Goal: Transaction & Acquisition: Purchase product/service

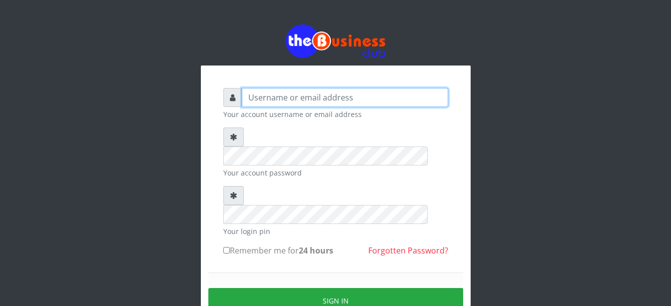
type input "Busybrain2"
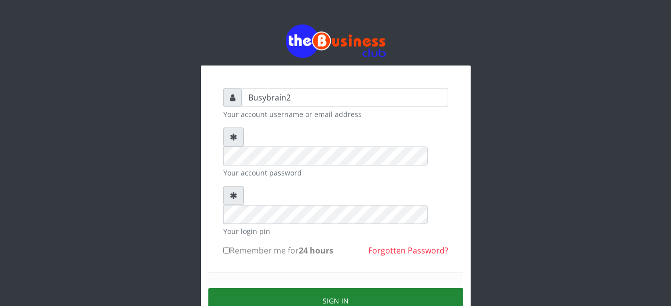
click at [397, 288] on button "Sign in" at bounding box center [335, 300] width 255 height 25
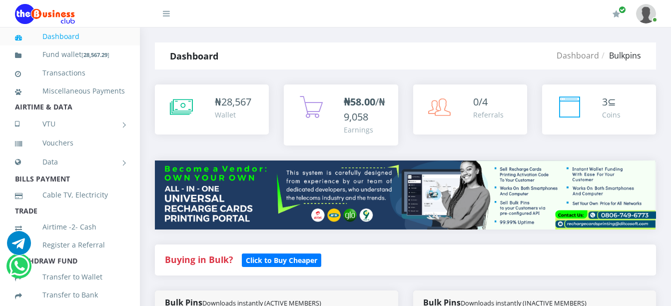
select select "MTN"
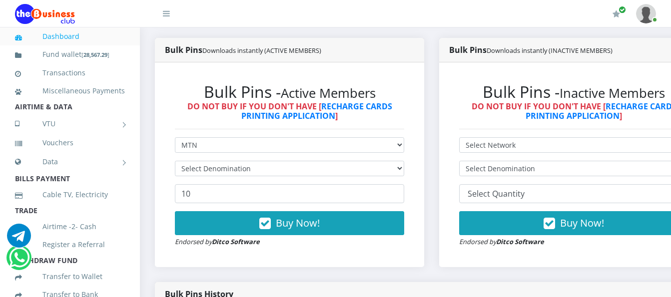
click at [268, 161] on select "Select Denomination" at bounding box center [289, 168] width 229 height 15
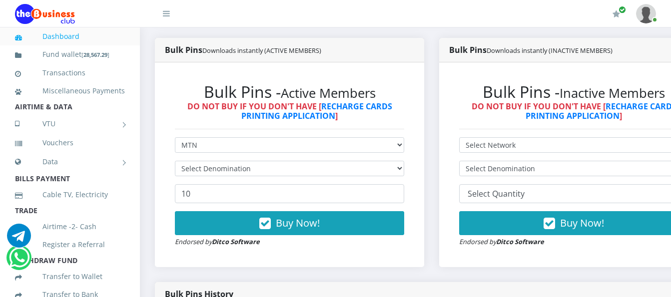
click at [268, 161] on select "Select Denomination" at bounding box center [289, 168] width 229 height 15
click at [267, 161] on select "Select Denomination" at bounding box center [289, 168] width 229 height 15
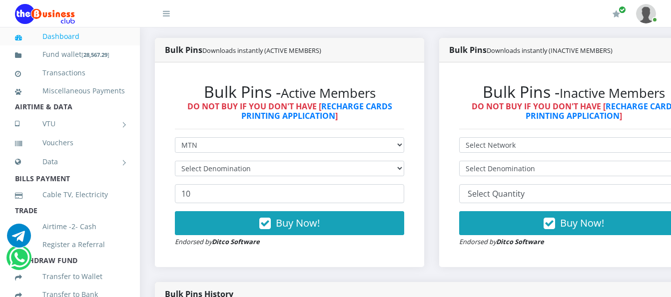
click at [267, 161] on select "Select Denomination" at bounding box center [289, 168] width 229 height 15
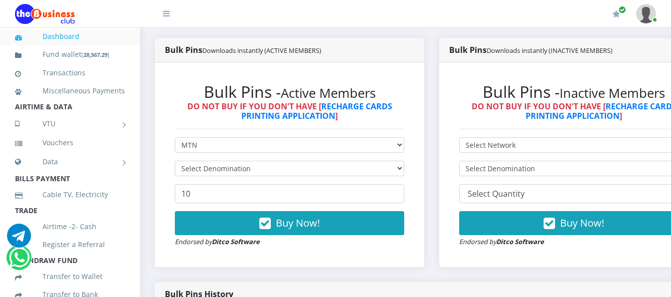
click at [266, 161] on select "Select Denomination" at bounding box center [289, 168] width 229 height 15
click at [265, 161] on select "Select Denomination" at bounding box center [289, 168] width 229 height 15
click at [264, 161] on select "Select Denomination" at bounding box center [289, 168] width 229 height 15
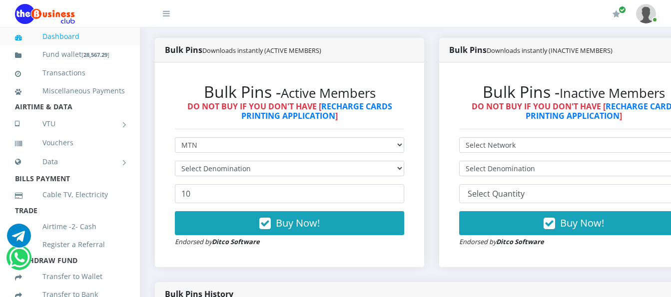
click at [264, 161] on select "Select Denomination" at bounding box center [289, 168] width 229 height 15
click at [263, 161] on select "Select Denomination" at bounding box center [289, 168] width 229 height 15
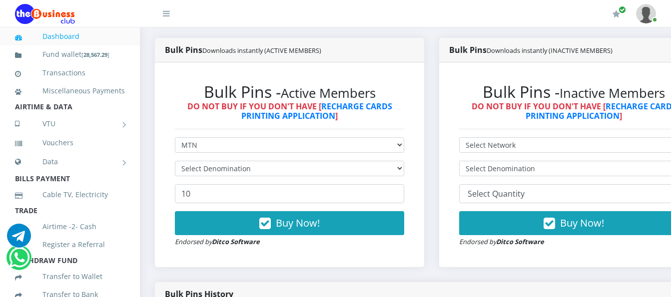
click at [263, 161] on select "Select Denomination" at bounding box center [289, 168] width 229 height 15
click at [262, 161] on select "Select Denomination" at bounding box center [289, 168] width 229 height 15
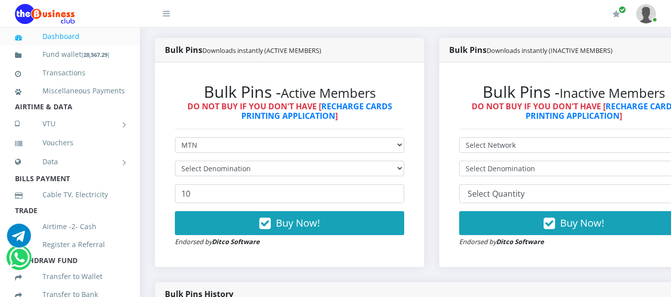
click at [262, 161] on select "Select Denomination" at bounding box center [289, 168] width 229 height 15
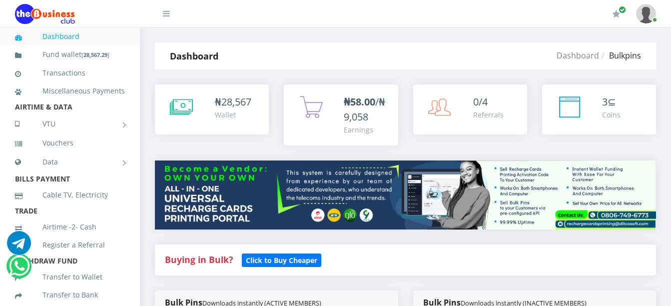
select select "MTN"
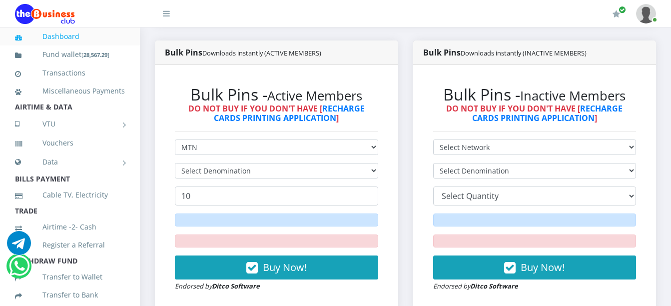
scroll to position [250, 0]
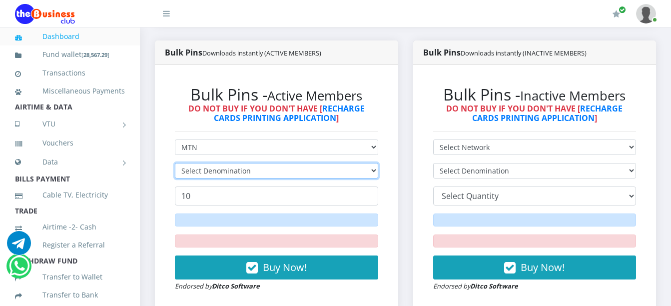
click at [246, 163] on select "Select Denomination" at bounding box center [276, 170] width 203 height 15
click at [247, 163] on select "Select Denomination" at bounding box center [276, 170] width 203 height 15
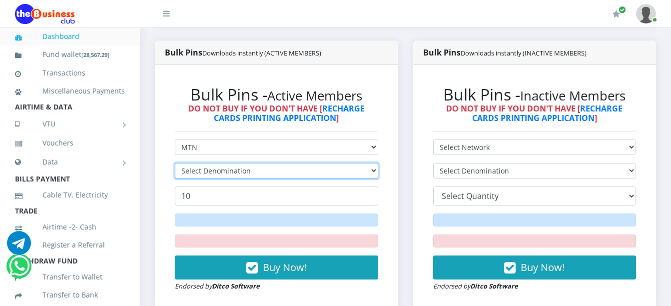
click at [246, 163] on select "Select Denomination" at bounding box center [276, 170] width 203 height 15
click at [245, 163] on select "Select Denomination" at bounding box center [276, 170] width 203 height 15
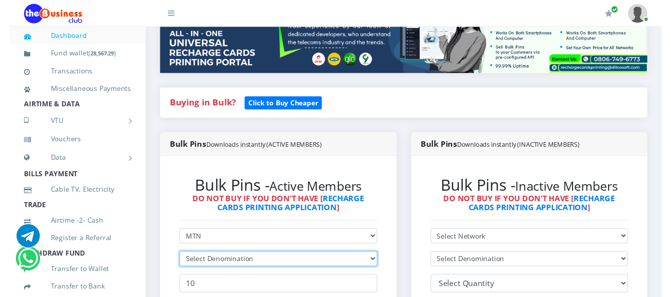
scroll to position [143, 0]
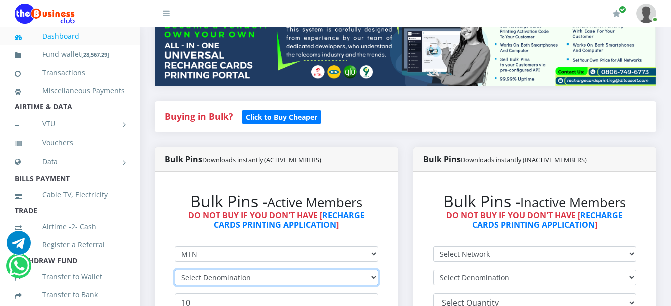
click at [220, 270] on select "Select Denomination" at bounding box center [276, 277] width 203 height 15
click at [221, 270] on select "Select Denomination" at bounding box center [276, 277] width 203 height 15
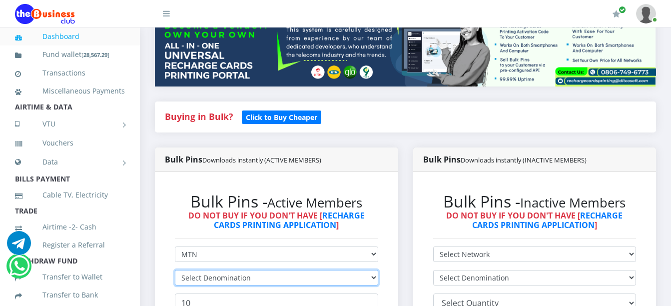
click at [221, 270] on select "Select Denomination" at bounding box center [276, 277] width 203 height 15
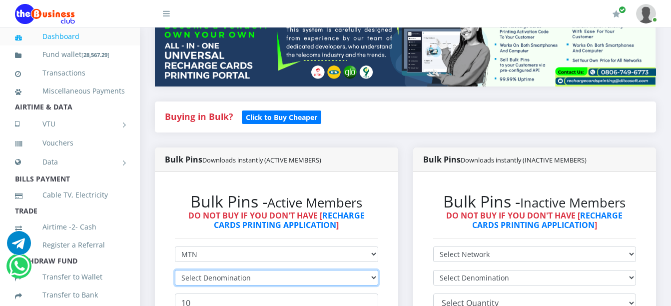
click at [223, 270] on select "Select Denomination" at bounding box center [276, 277] width 203 height 15
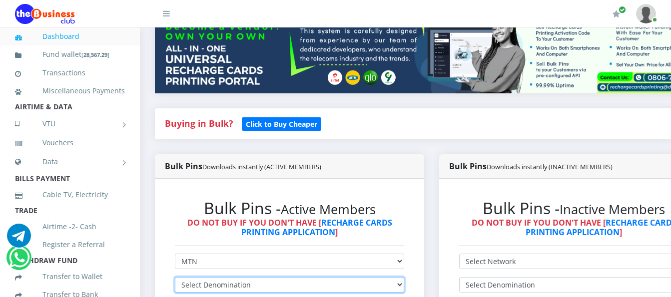
scroll to position [0, 0]
click at [244, 277] on select "Select Denomination" at bounding box center [289, 284] width 229 height 15
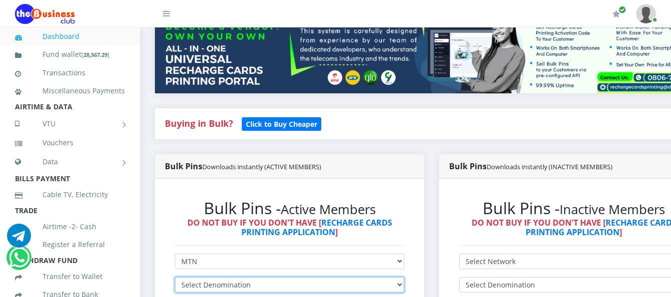
click at [245, 277] on select "Select Denomination" at bounding box center [289, 284] width 229 height 15
click at [246, 277] on select "Select Denomination" at bounding box center [289, 284] width 229 height 15
click at [247, 277] on select "Select Denomination" at bounding box center [289, 284] width 229 height 15
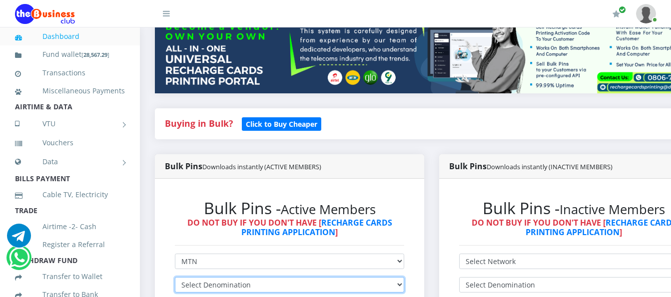
click at [247, 277] on select "Select Denomination" at bounding box center [289, 284] width 229 height 15
click at [248, 277] on select "Select Denomination" at bounding box center [289, 284] width 229 height 15
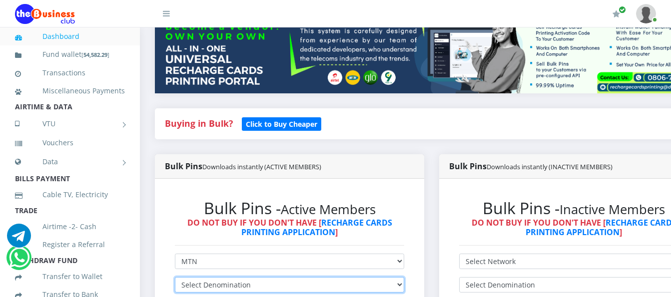
click at [248, 277] on select "Select Denomination" at bounding box center [289, 284] width 229 height 15
click at [249, 277] on select "Select Denomination" at bounding box center [289, 284] width 229 height 15
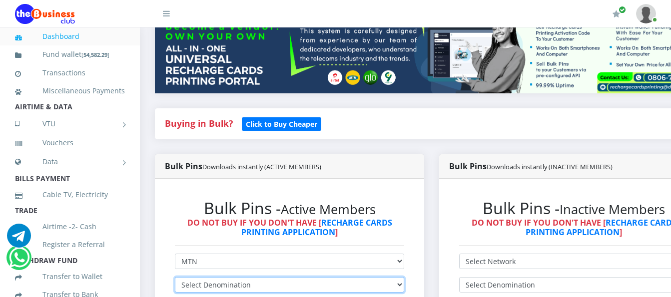
click at [250, 277] on select "Select Denomination" at bounding box center [289, 284] width 229 height 15
click at [251, 277] on select "Select Denomination" at bounding box center [289, 284] width 229 height 15
click at [283, 277] on select "Select Denomination" at bounding box center [289, 284] width 229 height 15
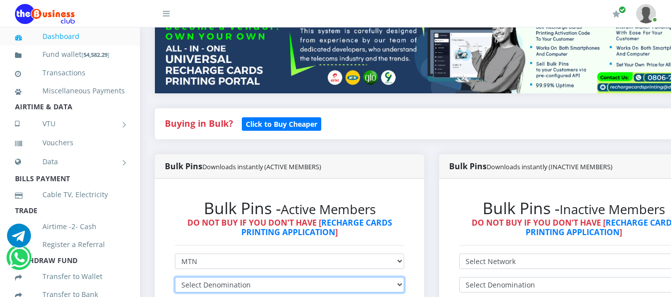
click at [283, 277] on select "Select Denomination" at bounding box center [289, 284] width 229 height 15
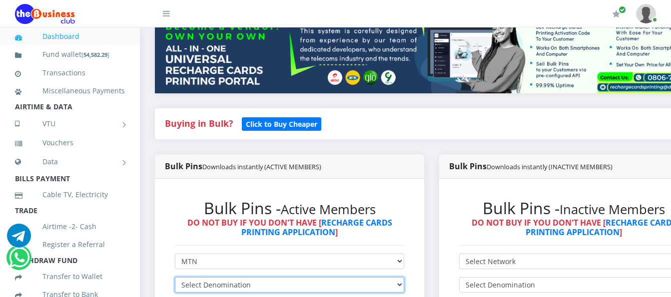
click at [283, 277] on select "Select Denomination" at bounding box center [289, 284] width 229 height 15
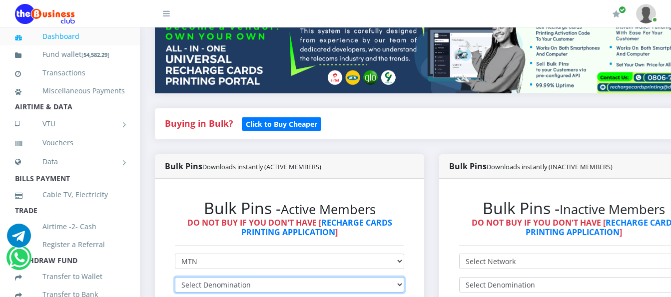
click at [283, 277] on select "Select Denomination" at bounding box center [289, 284] width 229 height 15
click at [404, 277] on select "Select Denomination" at bounding box center [289, 284] width 229 height 15
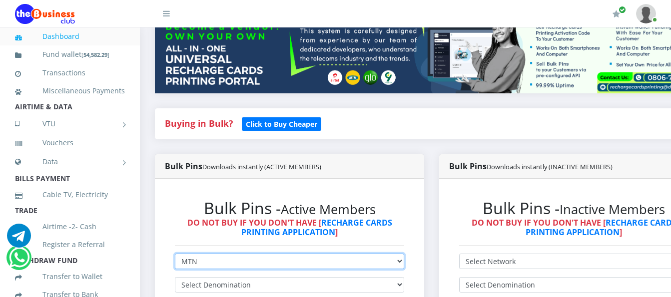
click at [404, 254] on select "Select Network MTN Globacom 9Mobile Airtel" at bounding box center [289, 261] width 229 height 15
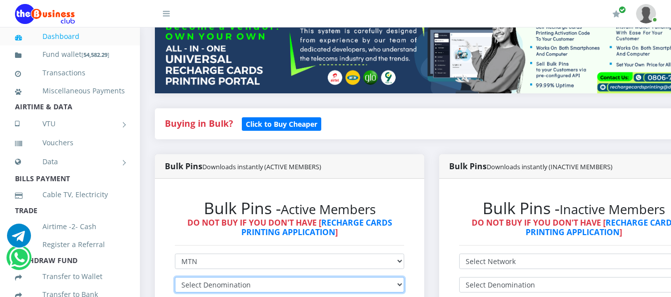
click at [404, 277] on select "Select Denomination" at bounding box center [289, 284] width 229 height 15
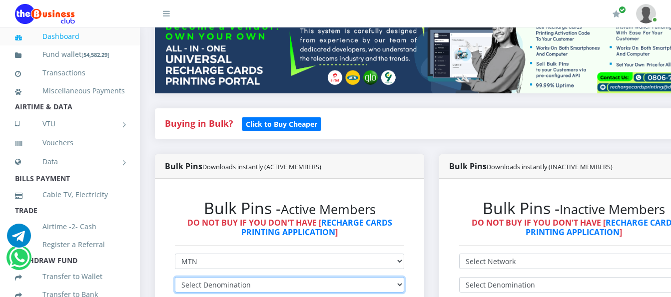
click at [404, 277] on select "Select Denomination" at bounding box center [289, 284] width 229 height 15
click at [384, 277] on select "Select Denomination" at bounding box center [289, 284] width 229 height 15
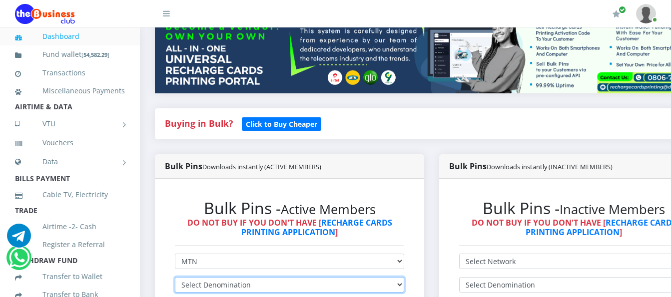
click at [384, 277] on select "Select Denomination" at bounding box center [289, 284] width 229 height 15
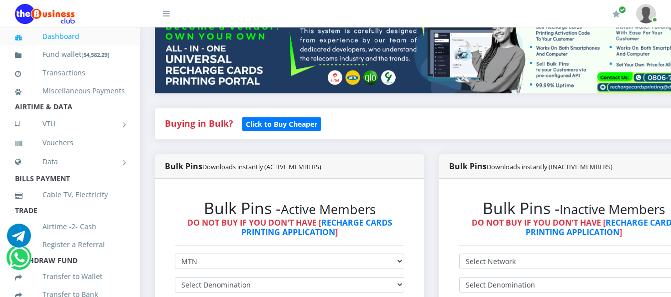
drag, startPoint x: 388, startPoint y: 197, endPoint x: 391, endPoint y: 202, distance: 5.4
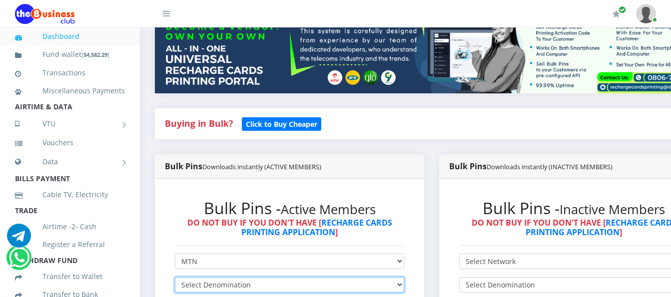
click at [398, 277] on select "Select Denomination" at bounding box center [289, 284] width 229 height 15
click at [399, 277] on select "Select Denomination" at bounding box center [289, 284] width 229 height 15
click at [401, 277] on select "Select Denomination" at bounding box center [289, 284] width 229 height 15
drag, startPoint x: 402, startPoint y: 211, endPoint x: 415, endPoint y: 199, distance: 17.7
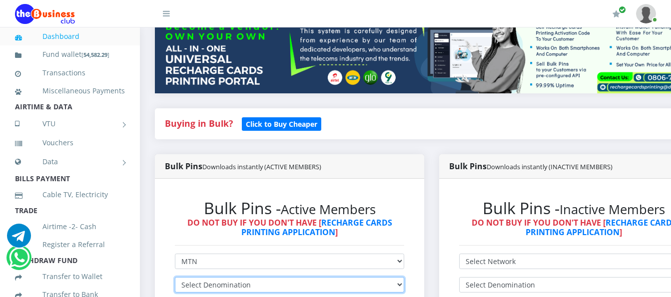
click at [404, 277] on select "Select Denomination" at bounding box center [289, 284] width 229 height 15
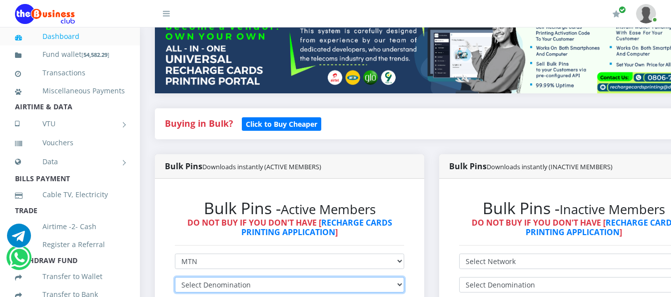
drag, startPoint x: 405, startPoint y: 208, endPoint x: 326, endPoint y: 200, distance: 79.4
click at [385, 277] on select "Select Denomination" at bounding box center [289, 284] width 229 height 15
click at [206, 277] on select "Select Denomination" at bounding box center [289, 284] width 229 height 15
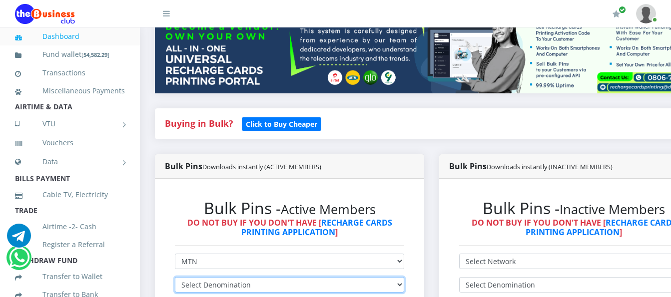
click at [207, 277] on select "Select Denomination" at bounding box center [289, 284] width 229 height 15
click at [203, 277] on select "Select Denomination" at bounding box center [289, 284] width 229 height 15
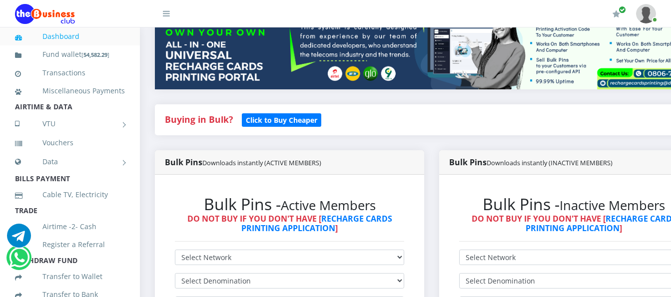
scroll to position [302, 0]
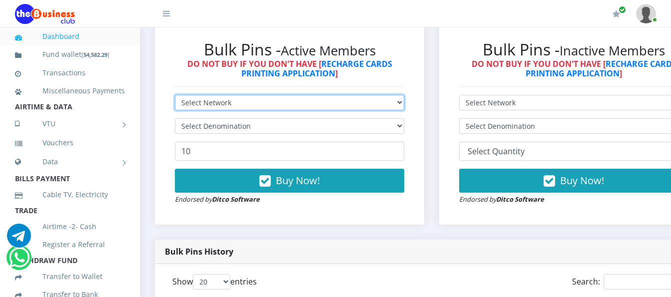
click at [353, 95] on select "Select Network MTN Globacom 9Mobile Airtel" at bounding box center [289, 102] width 229 height 15
select select "MTN"
click at [175, 95] on select "Select Network MTN Globacom 9Mobile Airtel" at bounding box center [289, 102] width 229 height 15
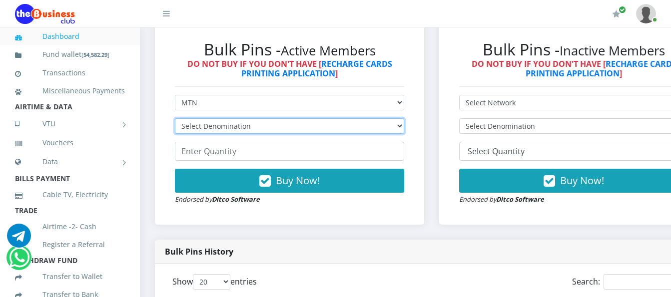
click at [360, 118] on select "Select Denomination MTN NGN100 - ₦96.99 MTN NGN200 - ₦193.98 MTN NGN400 - ₦387.…" at bounding box center [289, 125] width 229 height 15
select select "484.95-500"
click at [175, 118] on select "Select Denomination MTN NGN100 - ₦96.99 MTN NGN200 - ₦193.98 MTN NGN400 - ₦387.…" at bounding box center [289, 125] width 229 height 15
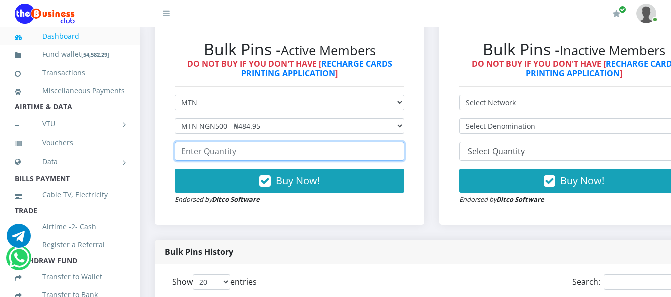
click at [349, 151] on input "number" at bounding box center [289, 151] width 229 height 19
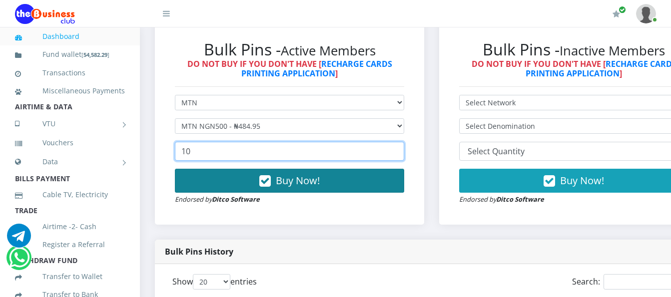
type input "10"
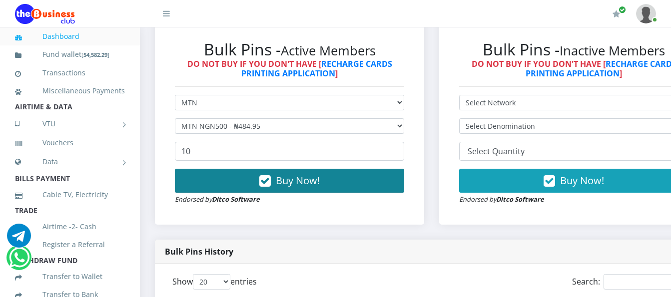
click at [385, 169] on button "Buy Now!" at bounding box center [289, 181] width 229 height 24
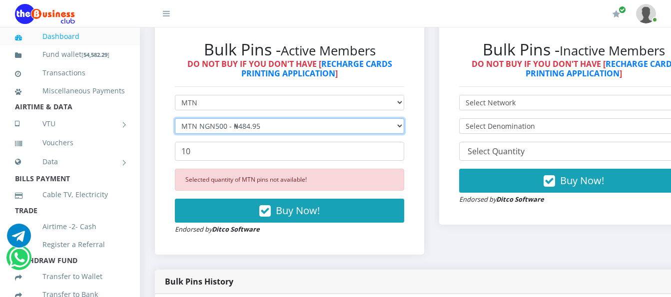
click at [391, 119] on select "Select Denomination MTN NGN100 - ₦96.99 MTN NGN200 - ₦193.98 MTN NGN400 - ₦387.…" at bounding box center [289, 125] width 229 height 15
select select "193.98-200"
click at [175, 118] on select "Select Denomination MTN NGN100 - ₦96.99 MTN NGN200 - ₦193.98 MTN NGN400 - ₦387.…" at bounding box center [289, 125] width 229 height 15
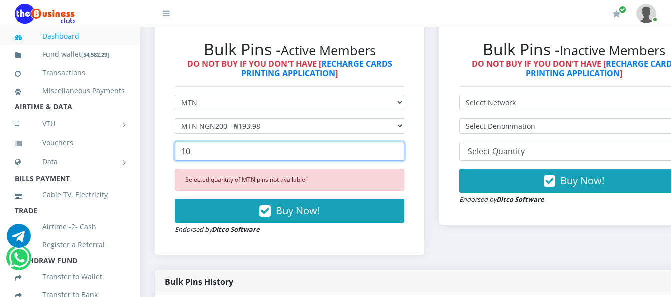
click at [326, 142] on input "10" at bounding box center [289, 151] width 229 height 19
type input "1"
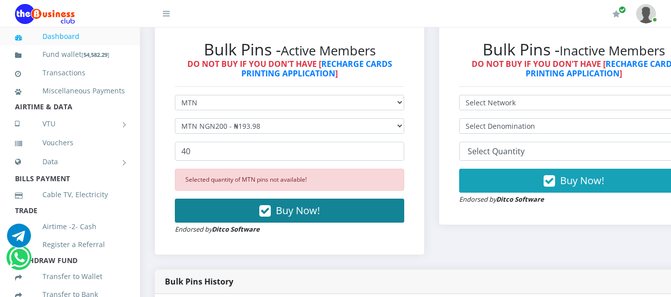
click at [289, 204] on span "Buy Now!" at bounding box center [298, 210] width 44 height 13
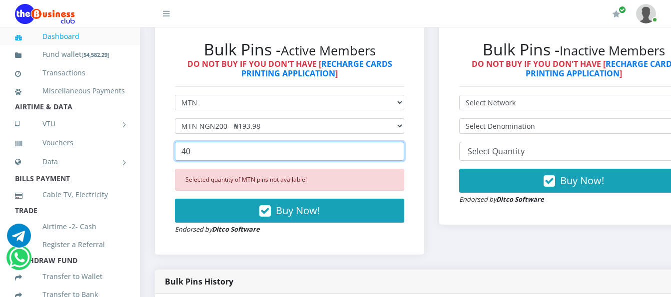
click at [376, 142] on input "40" at bounding box center [289, 151] width 229 height 19
type input "4"
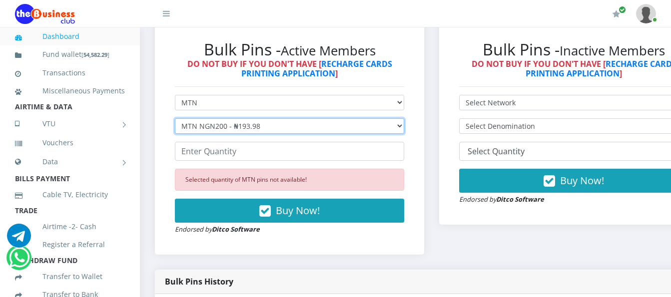
click at [390, 118] on select "Select Denomination MTN NGN100 - ₦96.99 MTN NGN200 - ₦193.98 MTN NGN400 - ₦387.…" at bounding box center [289, 125] width 229 height 15
select select "96.99-100"
click at [175, 118] on select "Select Denomination MTN NGN100 - ₦96.99 MTN NGN200 - ₦193.98 MTN NGN400 - ₦387.…" at bounding box center [289, 125] width 229 height 15
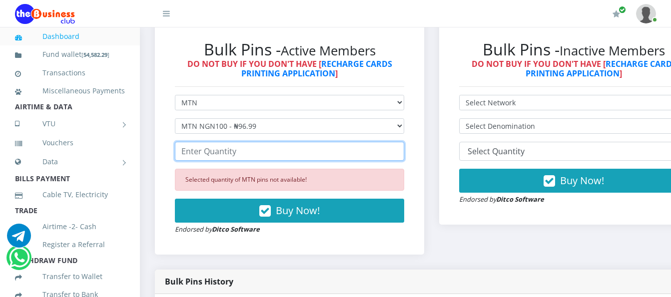
click at [356, 142] on input "number" at bounding box center [289, 151] width 229 height 19
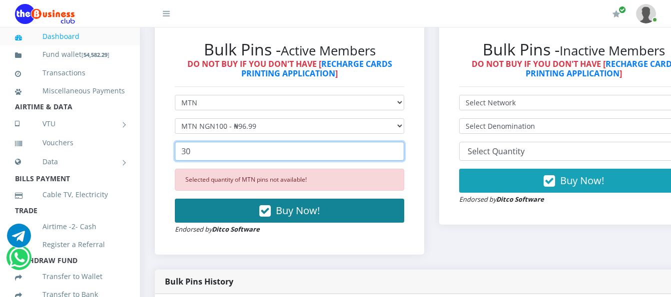
type input "30"
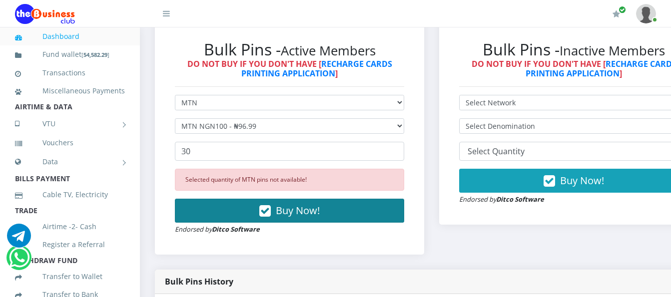
click at [364, 199] on button "Buy Now!" at bounding box center [289, 211] width 229 height 24
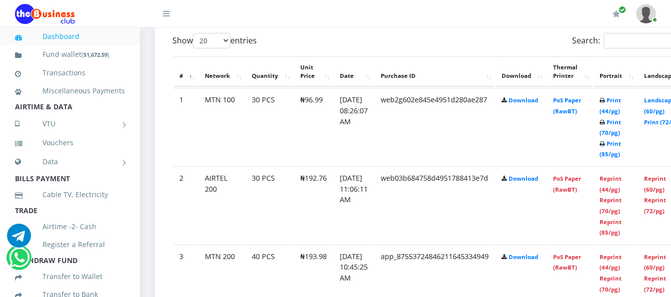
scroll to position [552, 0]
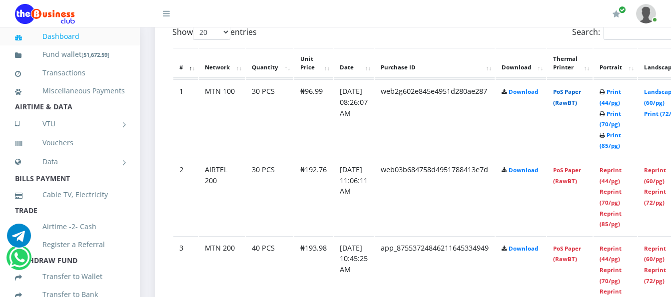
click at [581, 88] on link "PoS Paper (RawBT)" at bounding box center [567, 97] width 28 height 18
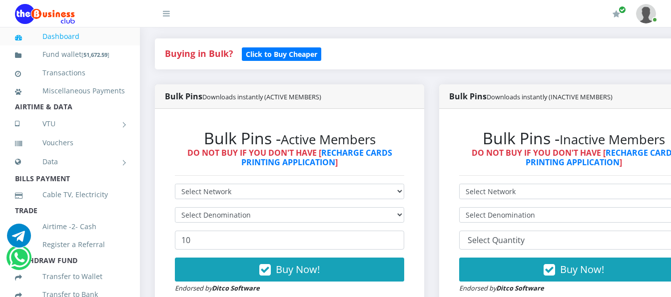
scroll to position [202, 0]
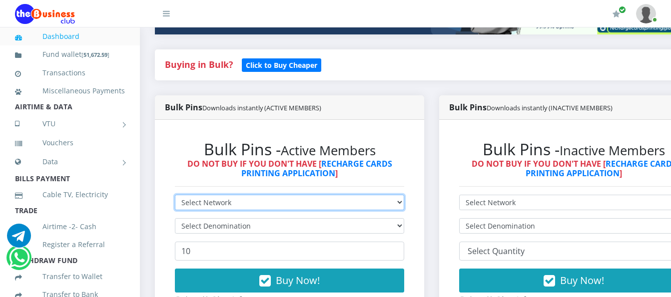
click at [319, 195] on select "Select Network MTN Globacom 9Mobile Airtel" at bounding box center [289, 202] width 229 height 15
select select "MTN"
click at [175, 195] on select "Select Network MTN Globacom 9Mobile Airtel" at bounding box center [289, 202] width 229 height 15
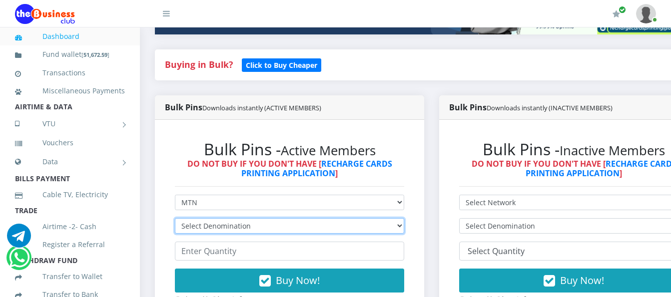
click at [314, 218] on select "Select Denomination MTN NGN100 - ₦96.99 MTN NGN200 - ₦193.98 MTN NGN400 - ₦387.…" at bounding box center [289, 225] width 229 height 15
select select "96.99-100"
click at [175, 218] on select "Select Denomination MTN NGN100 - ₦96.99 MTN NGN200 - ₦193.98 MTN NGN400 - ₦387.…" at bounding box center [289, 225] width 229 height 15
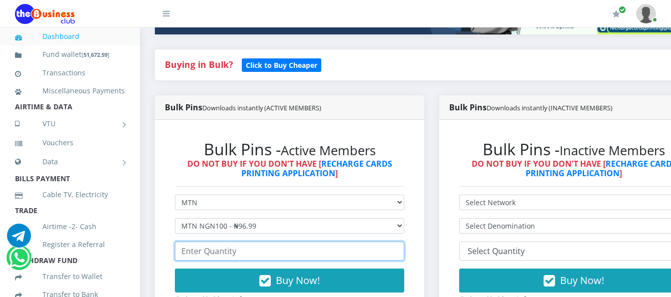
click at [324, 242] on input "number" at bounding box center [289, 251] width 229 height 19
click at [340, 247] on input "number" at bounding box center [289, 251] width 229 height 19
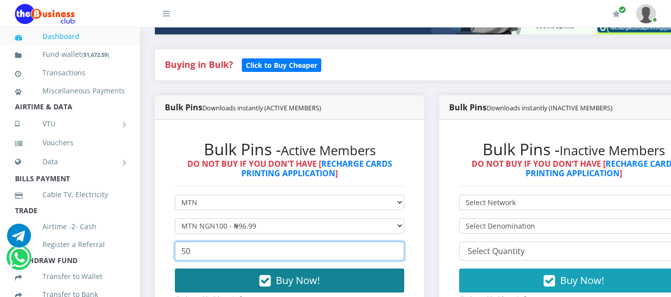
type input "50"
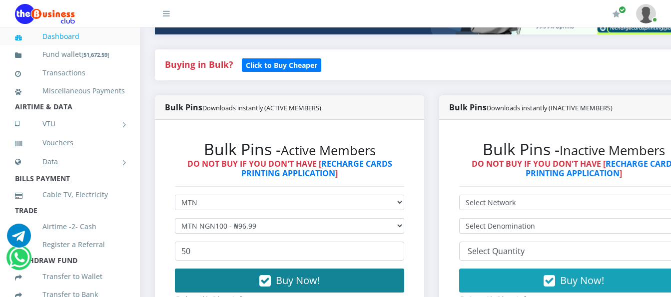
click at [271, 276] on icon "button" at bounding box center [264, 281] width 11 height 10
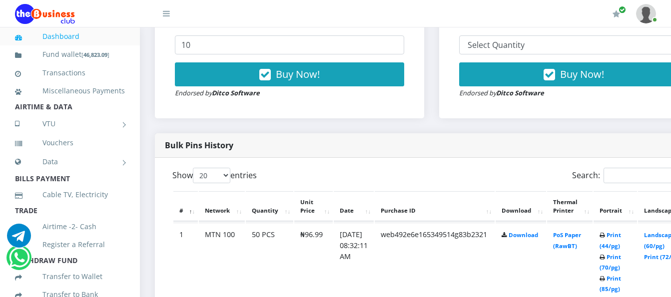
scroll to position [475, 0]
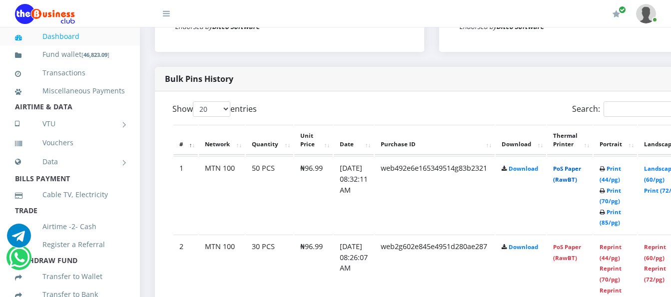
click at [576, 169] on link "PoS Paper (RawBT)" at bounding box center [567, 174] width 28 height 18
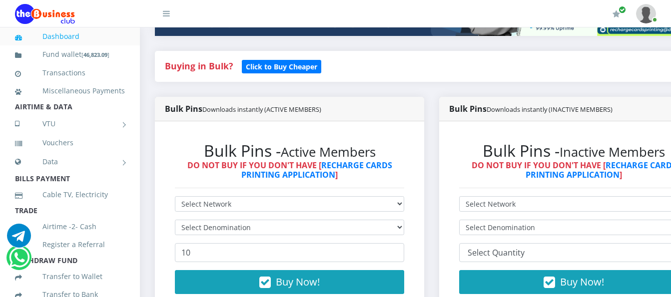
scroll to position [225, 0]
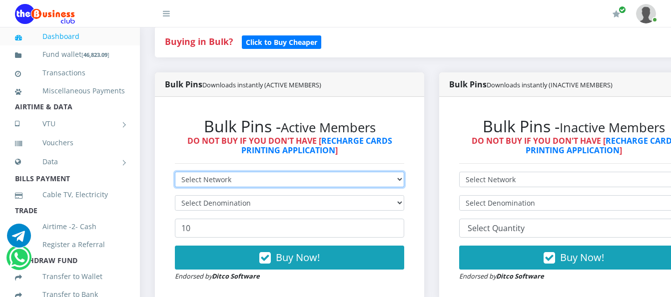
click at [384, 172] on select "Select Network MTN Globacom 9Mobile Airtel" at bounding box center [289, 179] width 229 height 15
select select "Airtel"
click at [175, 172] on select "Select Network MTN Globacom 9Mobile Airtel" at bounding box center [289, 179] width 229 height 15
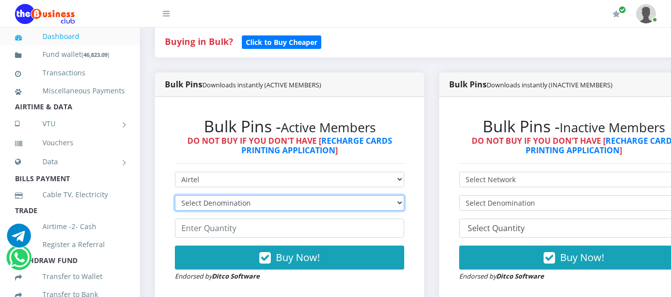
click at [375, 195] on select "Select Denomination Airtel NGN100 - ₦96.38 Airtel NGN200 - ₦192.76 Airtel NGN50…" at bounding box center [289, 202] width 229 height 15
select select "481.9-500"
click at [175, 195] on select "Select Denomination Airtel NGN100 - ₦96.38 Airtel NGN200 - ₦192.76 Airtel NGN50…" at bounding box center [289, 202] width 229 height 15
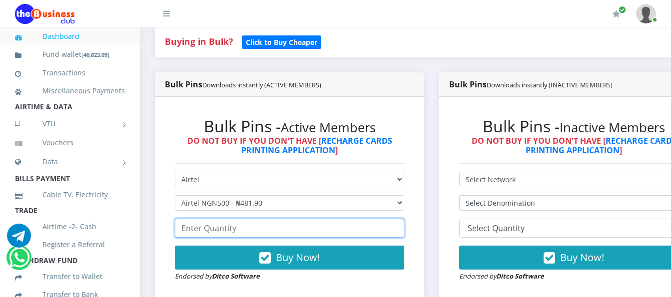
click at [365, 220] on input "number" at bounding box center [289, 228] width 229 height 19
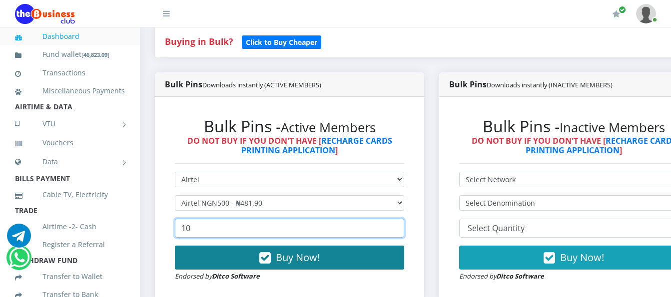
type input "10"
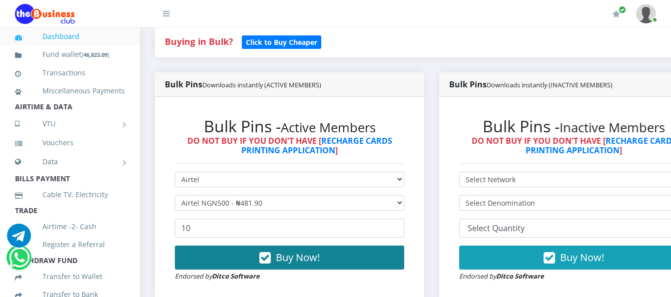
click at [346, 253] on button "Buy Now!" at bounding box center [289, 258] width 229 height 24
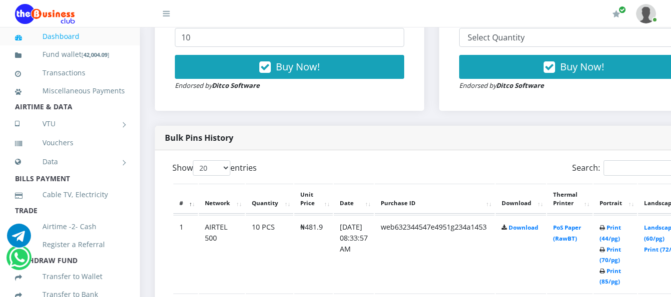
scroll to position [398, 0]
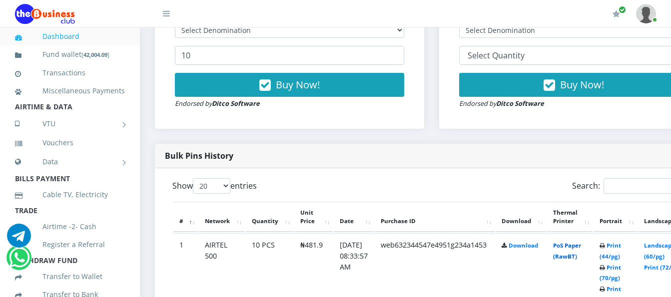
click at [581, 244] on link "PoS Paper (RawBT)" at bounding box center [567, 251] width 28 height 18
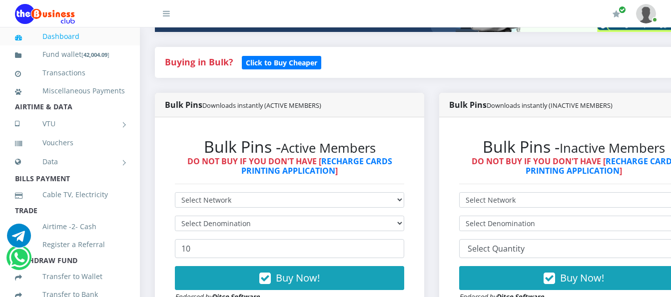
scroll to position [248, 0]
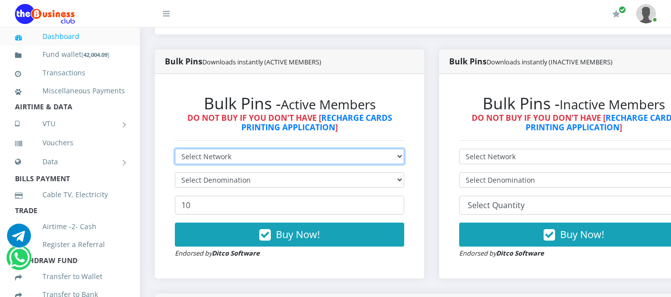
click at [391, 149] on select "Select Network MTN Globacom 9Mobile Airtel" at bounding box center [289, 156] width 229 height 15
select select "Airtel"
click at [175, 149] on select "Select Network MTN Globacom 9Mobile Airtel" at bounding box center [289, 156] width 229 height 15
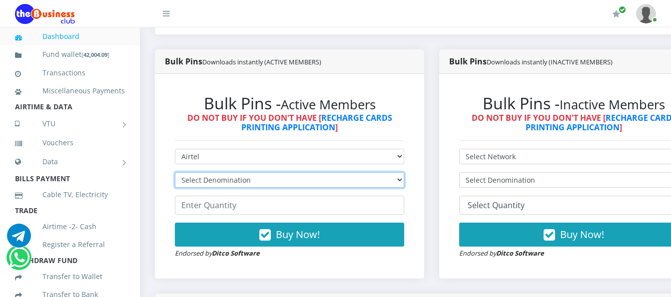
click at [374, 172] on select "Select Denomination Airtel NGN100 - ₦96.38 Airtel NGN200 - ₦192.76 Airtel NGN50…" at bounding box center [289, 179] width 229 height 15
select select "192.76-200"
click at [175, 172] on select "Select Denomination Airtel NGN100 - ₦96.38 Airtel NGN200 - ₦192.76 Airtel NGN50…" at bounding box center [289, 179] width 229 height 15
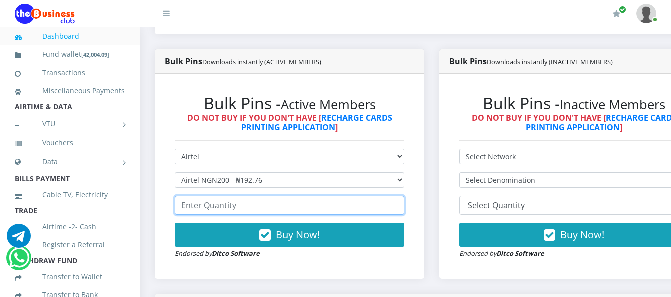
click at [359, 199] on input "number" at bounding box center [289, 205] width 229 height 19
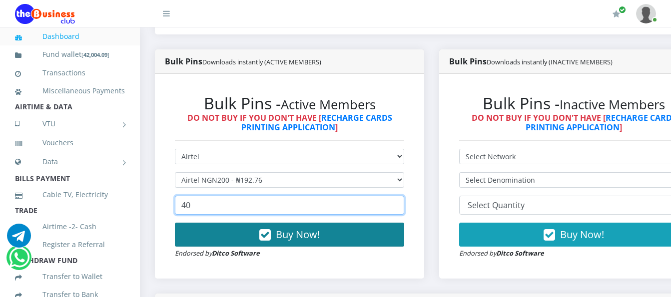
type input "40"
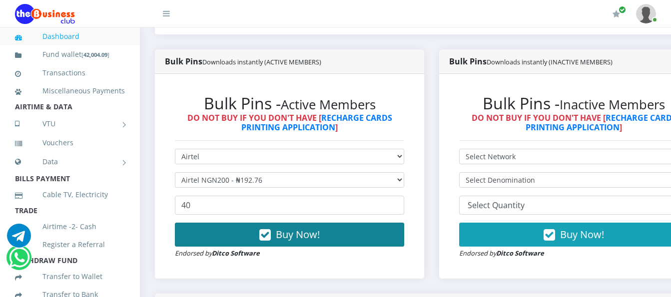
click at [365, 223] on button "Buy Now!" at bounding box center [289, 235] width 229 height 24
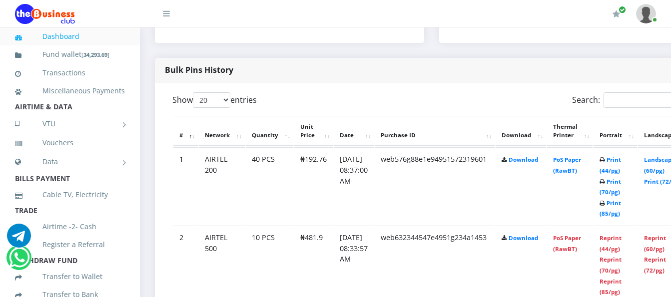
scroll to position [498, 0]
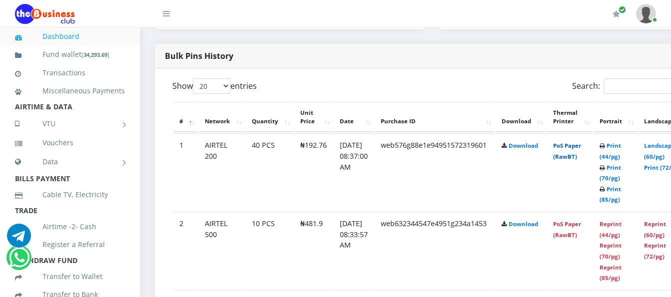
click at [575, 148] on link "PoS Paper (RawBT)" at bounding box center [567, 151] width 28 height 18
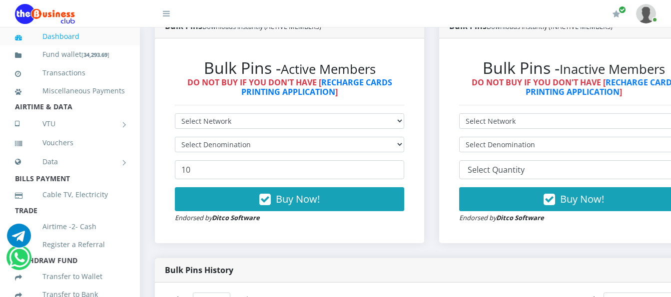
scroll to position [248, 0]
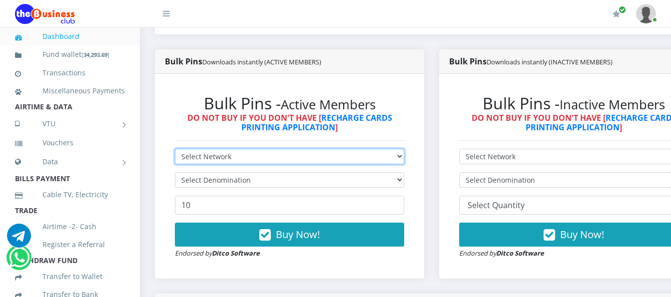
click at [358, 149] on select "Select Network MTN Globacom 9Mobile Airtel" at bounding box center [289, 156] width 229 height 15
select select "Airtel"
click at [175, 149] on select "Select Network MTN Globacom 9Mobile Airtel" at bounding box center [289, 156] width 229 height 15
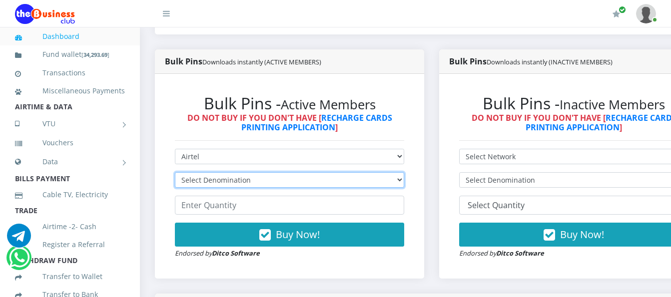
click at [356, 172] on select "Select Denomination Airtel NGN100 - ₦96.38 Airtel NGN200 - ₦192.76 Airtel NGN50…" at bounding box center [289, 179] width 229 height 15
select select "96.38-100"
click at [175, 172] on select "Select Denomination Airtel NGN100 - ₦96.38 Airtel NGN200 - ₦192.76 Airtel NGN50…" at bounding box center [289, 179] width 229 height 15
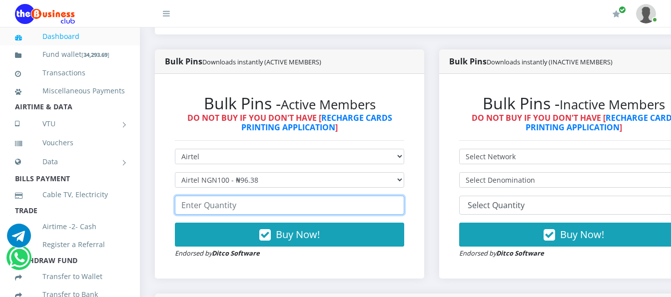
click at [381, 196] on input "number" at bounding box center [289, 205] width 229 height 19
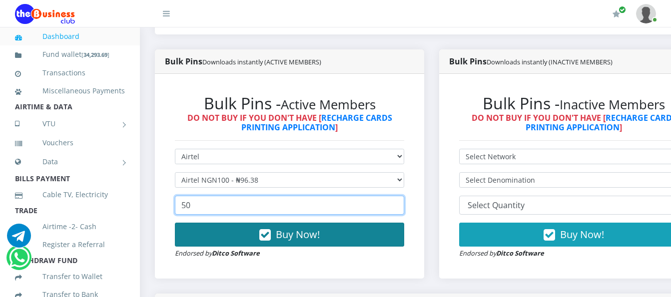
type input "50"
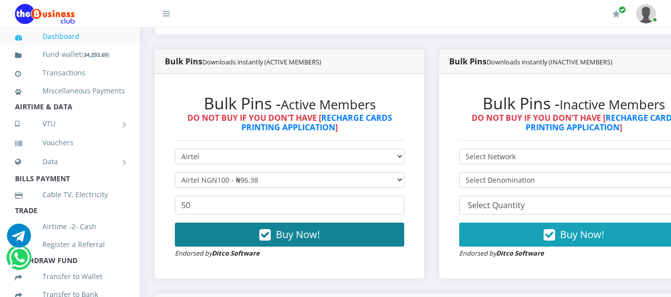
click at [362, 230] on button "Buy Now!" at bounding box center [289, 235] width 229 height 24
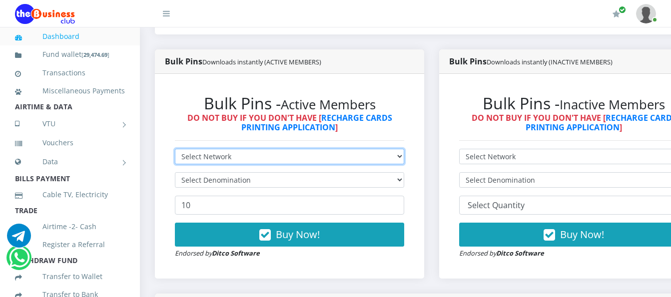
click at [331, 149] on select "Select Network MTN Globacom 9Mobile Airtel" at bounding box center [289, 156] width 229 height 15
select select "Glo"
click at [175, 149] on select "Select Network MTN Globacom 9Mobile Airtel" at bounding box center [289, 156] width 229 height 15
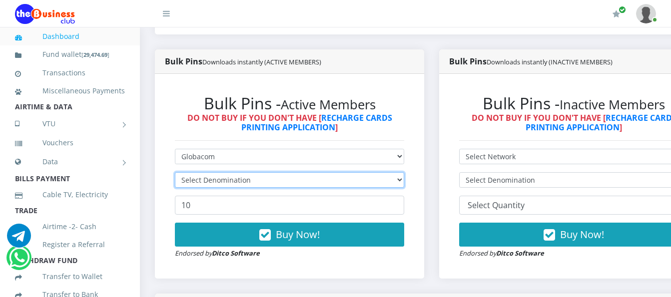
click at [315, 172] on select "Select Denomination" at bounding box center [289, 179] width 229 height 15
select select "96.55-100"
click at [175, 172] on select "Select Denomination Glo NGN100 - ₦96.55 Glo NGN200 - ₦193.10 Glo NGN500 - ₦482.…" at bounding box center [289, 179] width 229 height 15
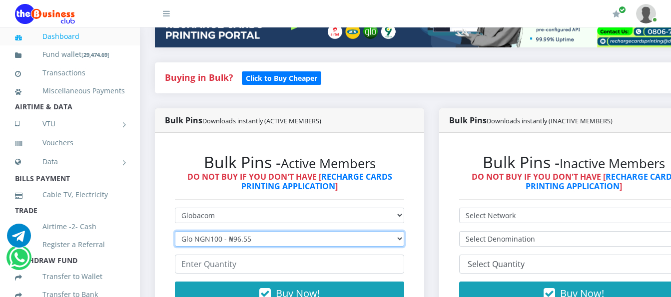
scroll to position [250, 0]
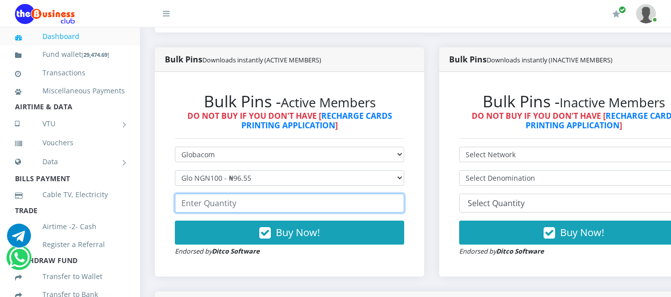
click at [360, 201] on input "number" at bounding box center [289, 203] width 229 height 19
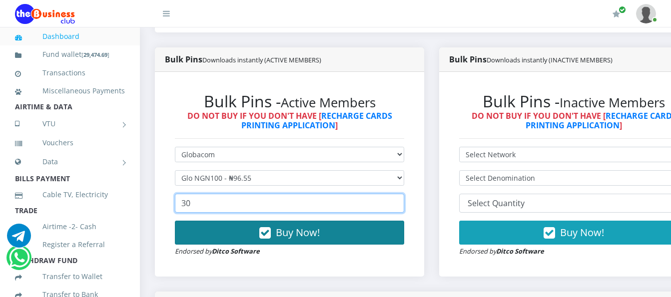
type input "30"
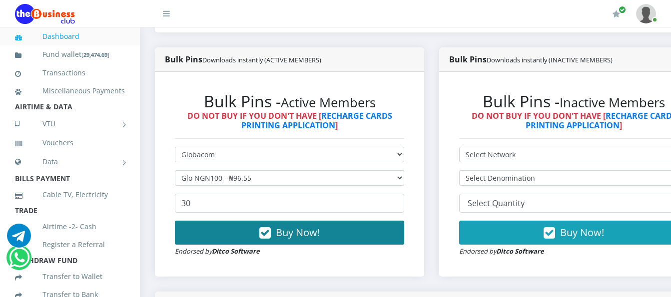
click at [359, 230] on button "Buy Now!" at bounding box center [289, 233] width 229 height 24
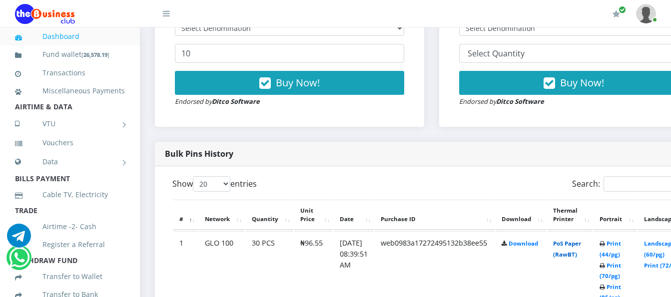
click at [581, 240] on link "PoS Paper (RawBT)" at bounding box center [567, 249] width 28 height 18
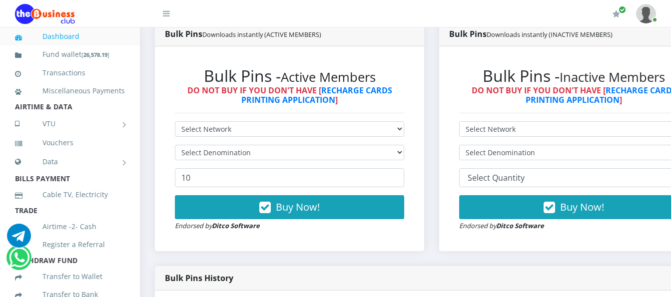
scroll to position [300, 0]
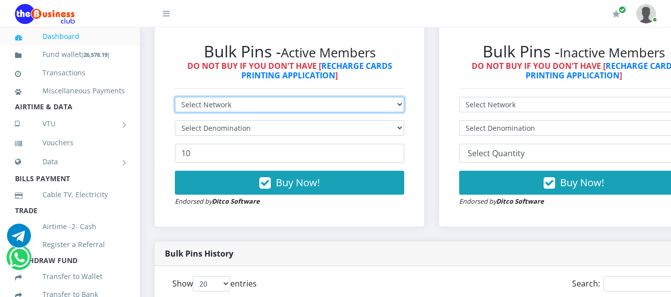
click at [300, 97] on select "Select Network MTN Globacom 9Mobile Airtel" at bounding box center [289, 104] width 229 height 15
select select "Glo"
click at [175, 97] on select "Select Network MTN Globacom 9Mobile Airtel" at bounding box center [289, 104] width 229 height 15
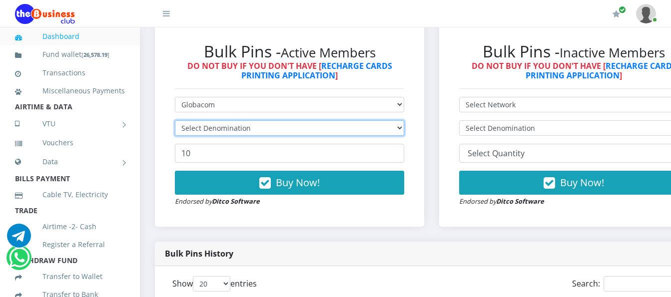
click at [383, 120] on select "Select Denomination" at bounding box center [289, 127] width 229 height 15
click at [376, 120] on select "Select Denomination" at bounding box center [289, 127] width 229 height 15
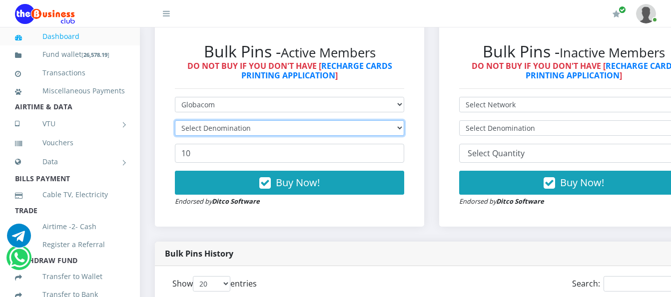
click at [376, 120] on select "Select Denomination" at bounding box center [289, 127] width 229 height 15
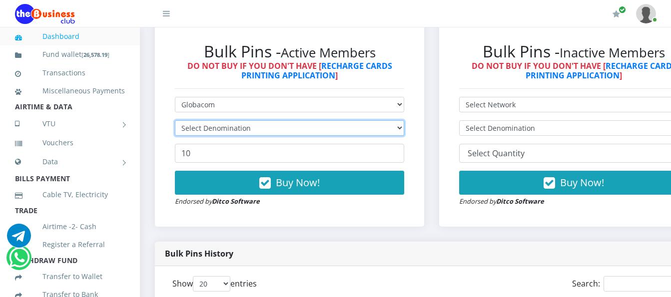
click at [379, 120] on select "Select Denomination" at bounding box center [289, 127] width 229 height 15
click at [381, 120] on select "Select Denomination" at bounding box center [289, 127] width 229 height 15
click at [383, 120] on select "Select Denomination" at bounding box center [289, 127] width 229 height 15
click at [387, 120] on select "Select Denomination" at bounding box center [289, 127] width 229 height 15
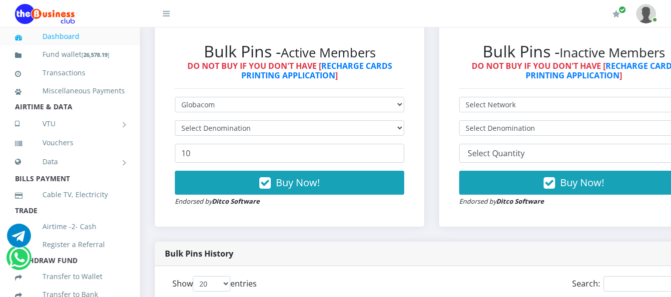
click at [386, 112] on form "Select Network MTN Globacom 9Mobile Airtel Select Denomination 10 Buy Now! Endo…" at bounding box center [289, 152] width 229 height 110
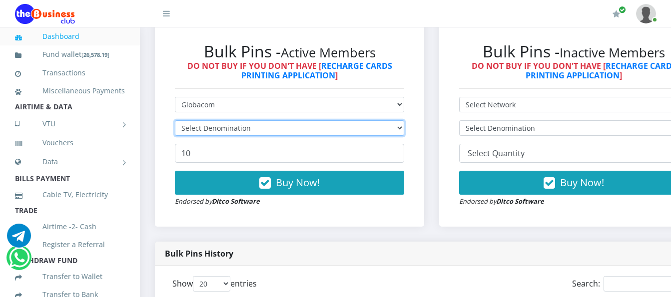
click at [386, 120] on select "Select Denomination" at bounding box center [289, 127] width 229 height 15
click at [388, 120] on select "Select Denomination" at bounding box center [289, 127] width 229 height 15
click at [388, 122] on select "Select Denomination" at bounding box center [289, 127] width 229 height 15
click at [389, 124] on select "Select Denomination" at bounding box center [289, 127] width 229 height 15
click at [388, 123] on select "Select Denomination" at bounding box center [289, 127] width 229 height 15
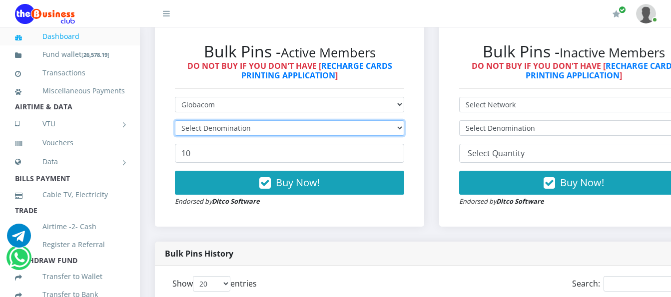
click at [387, 122] on select "Select Denomination" at bounding box center [289, 127] width 229 height 15
click at [388, 122] on select "Select Denomination" at bounding box center [289, 127] width 229 height 15
click at [387, 122] on select "Select Denomination" at bounding box center [289, 127] width 229 height 15
click at [387, 121] on select "Select Denomination" at bounding box center [289, 127] width 229 height 15
click at [386, 120] on select "Select Denomination" at bounding box center [289, 127] width 229 height 15
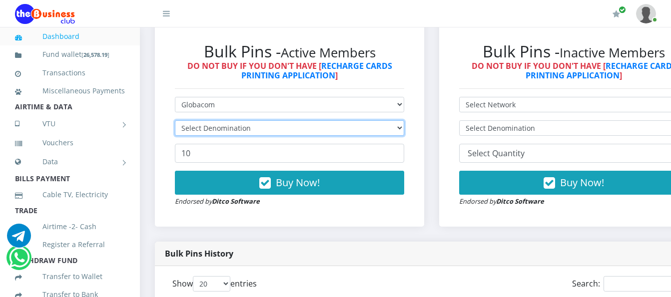
drag, startPoint x: 386, startPoint y: 117, endPoint x: 382, endPoint y: 119, distance: 5.1
click at [383, 120] on select "Select Denomination" at bounding box center [289, 127] width 229 height 15
click at [350, 120] on select "Select Denomination" at bounding box center [289, 127] width 229 height 15
click at [349, 120] on select "Select Denomination" at bounding box center [289, 127] width 229 height 15
click at [350, 120] on select "Select Denomination" at bounding box center [289, 127] width 229 height 15
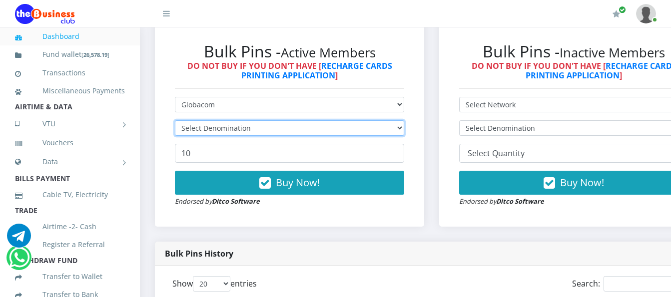
click at [351, 120] on select "Select Denomination" at bounding box center [289, 127] width 229 height 15
click at [355, 120] on select "Select Denomination" at bounding box center [289, 127] width 229 height 15
click at [356, 121] on select "Select Denomination" at bounding box center [289, 127] width 229 height 15
click at [358, 124] on select "Select Denomination" at bounding box center [289, 127] width 229 height 15
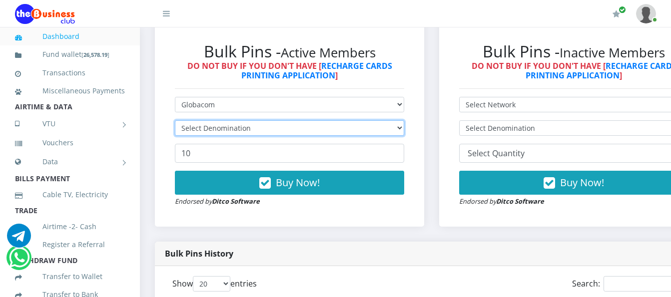
click at [359, 125] on select "Select Denomination" at bounding box center [289, 127] width 229 height 15
click at [360, 127] on form "Select Network MTN Globacom 9Mobile Airtel Select Denomination 10 Buy Now! Endo…" at bounding box center [289, 152] width 229 height 110
click at [175, 120] on select "Select Denomination" at bounding box center [289, 127] width 229 height 15
click at [360, 120] on select "Select Denomination" at bounding box center [289, 127] width 229 height 15
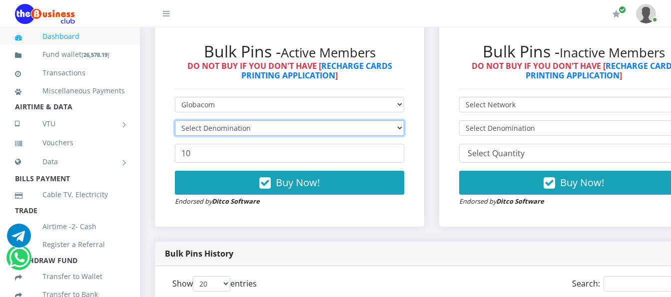
click at [359, 122] on select "Select Denomination" at bounding box center [289, 127] width 229 height 15
click at [358, 122] on select "Select Denomination" at bounding box center [289, 127] width 229 height 15
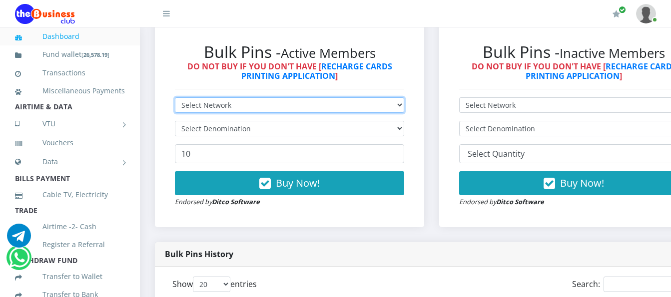
click at [314, 97] on select "Select Network MTN Globacom 9Mobile Airtel" at bounding box center [289, 104] width 229 height 15
select select "Glo"
click at [175, 97] on select "Select Network MTN Globacom 9Mobile Airtel" at bounding box center [289, 104] width 229 height 15
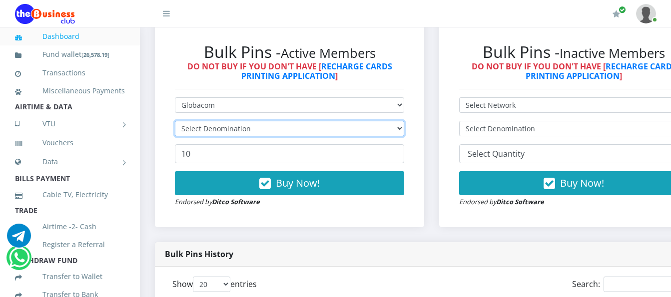
click at [323, 123] on select "Select Denomination" at bounding box center [289, 128] width 229 height 15
click at [325, 121] on select "Select Denomination" at bounding box center [289, 128] width 229 height 15
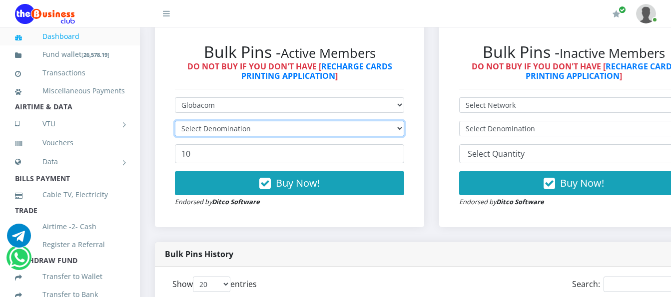
click at [325, 121] on select "Select Denomination" at bounding box center [289, 128] width 229 height 15
click at [326, 121] on select "Select Denomination" at bounding box center [289, 128] width 229 height 15
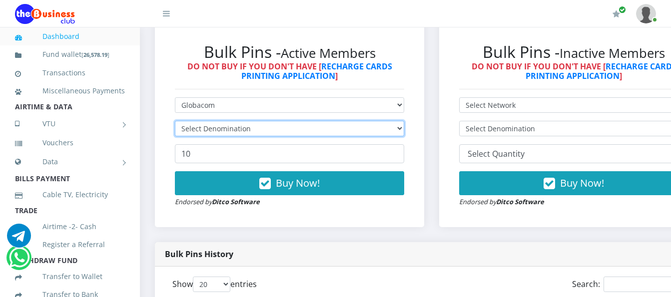
click at [326, 121] on select "Select Denomination" at bounding box center [289, 128] width 229 height 15
drag, startPoint x: 326, startPoint y: 119, endPoint x: 329, endPoint y: 73, distance: 45.5
click at [328, 121] on select "Select Denomination" at bounding box center [289, 128] width 229 height 15
